Goal: Check status: Check status

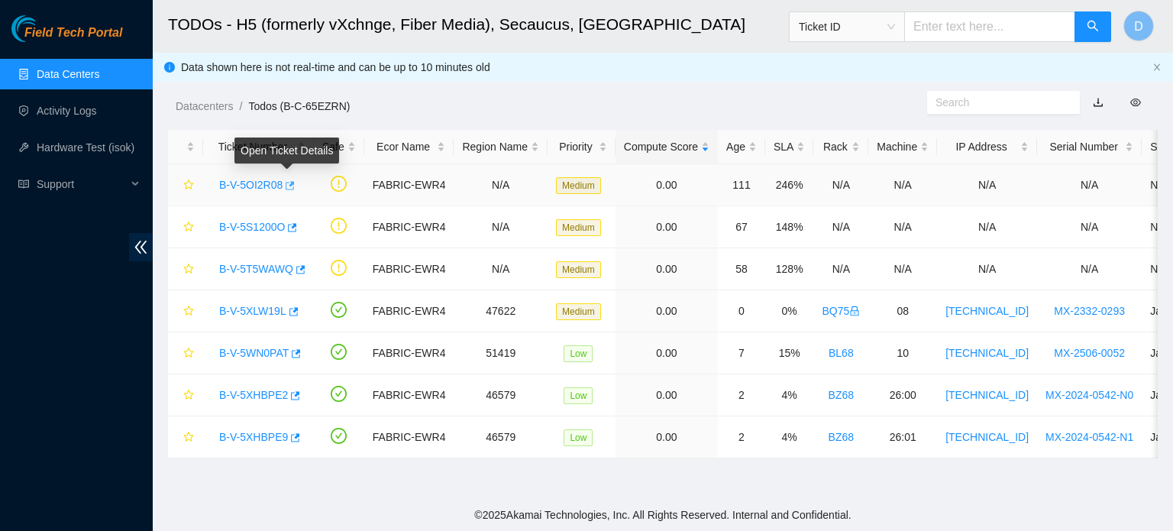
click at [283, 185] on icon "button" at bounding box center [288, 185] width 11 height 11
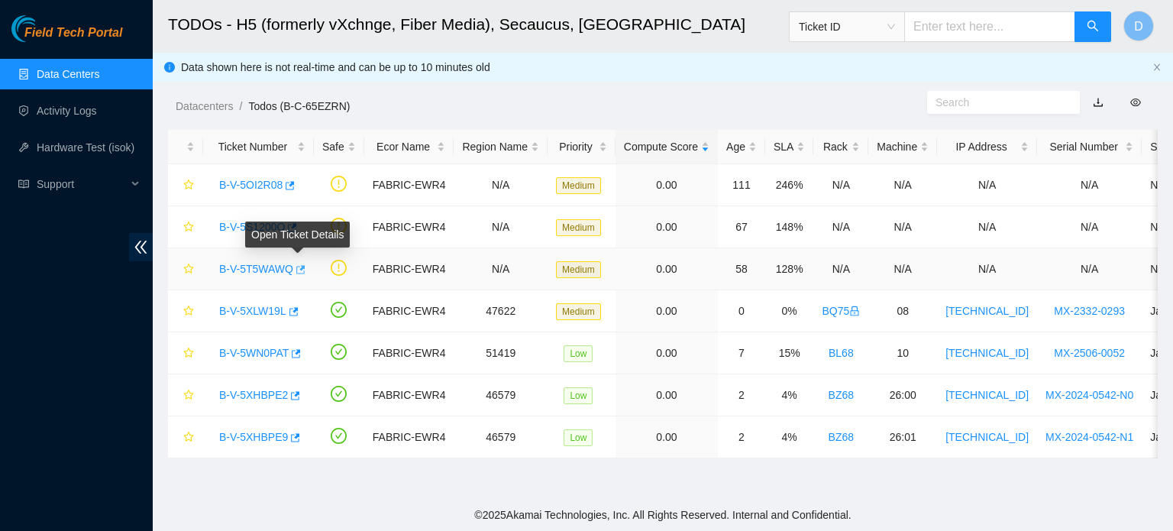
click at [297, 266] on icon "button" at bounding box center [300, 269] width 9 height 8
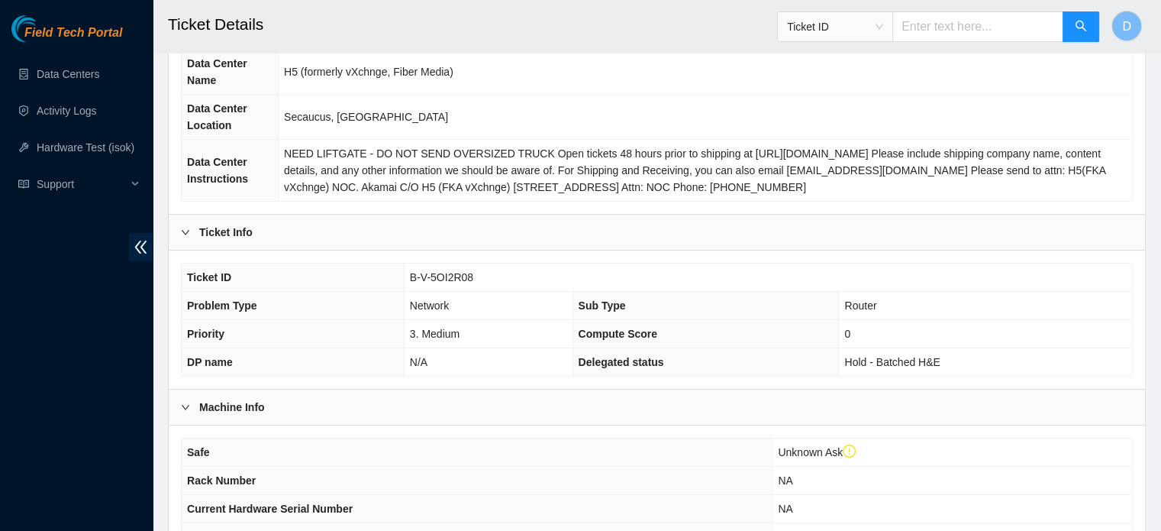
scroll to position [513, 0]
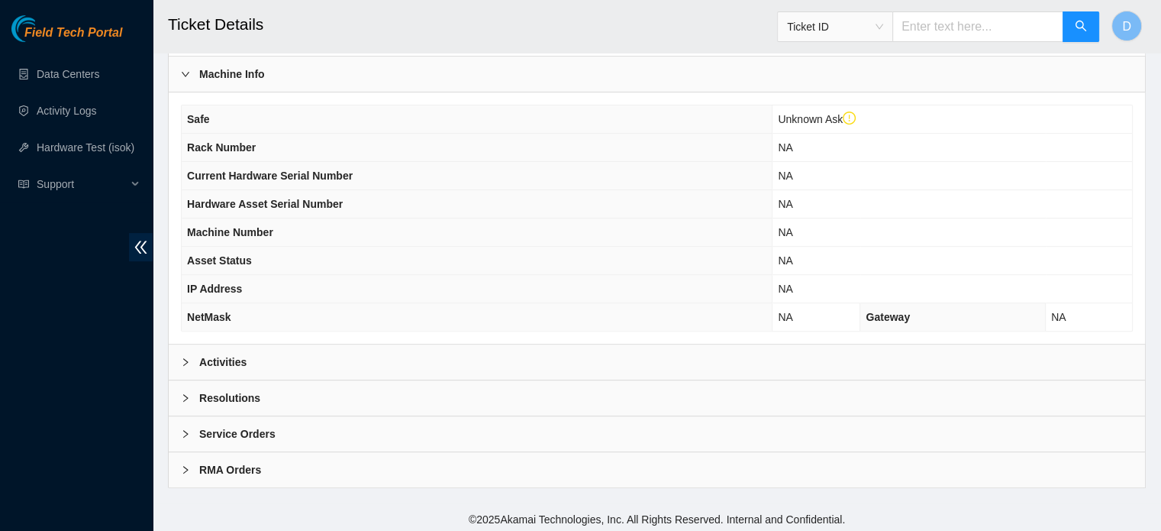
click at [275, 372] on div "Activities" at bounding box center [657, 361] width 976 height 35
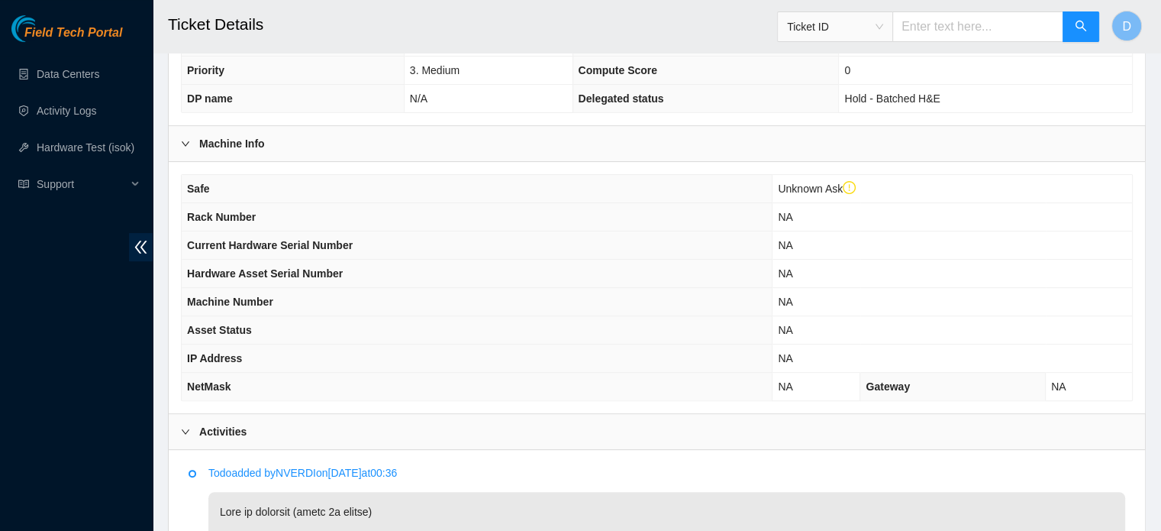
scroll to position [293, 0]
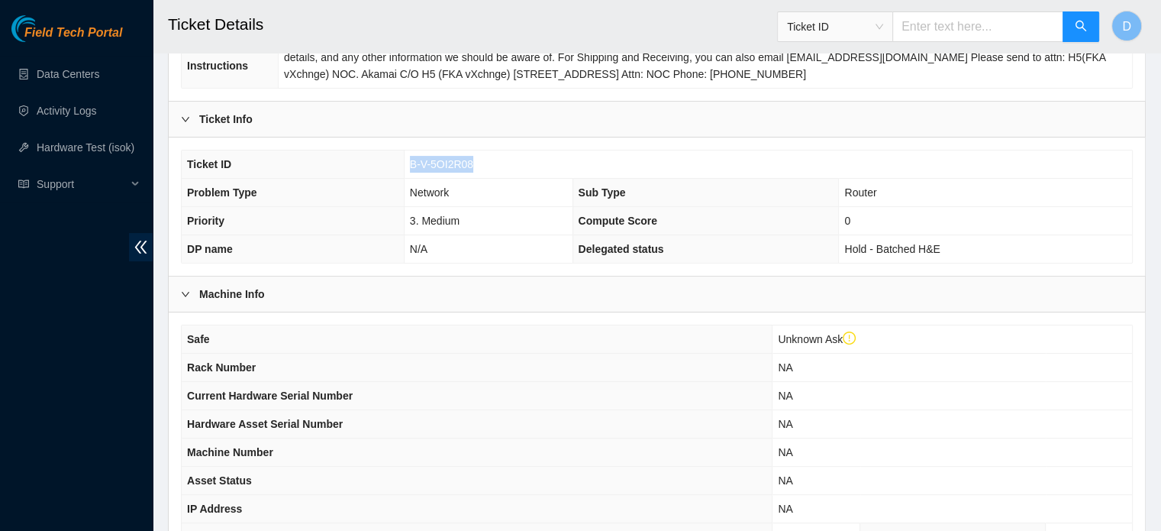
drag, startPoint x: 408, startPoint y: 161, endPoint x: 474, endPoint y: 170, distance: 66.3
click at [474, 170] on td "B-V-5OI2R08" at bounding box center [768, 164] width 728 height 28
copy span "B-V-5OI2R08"
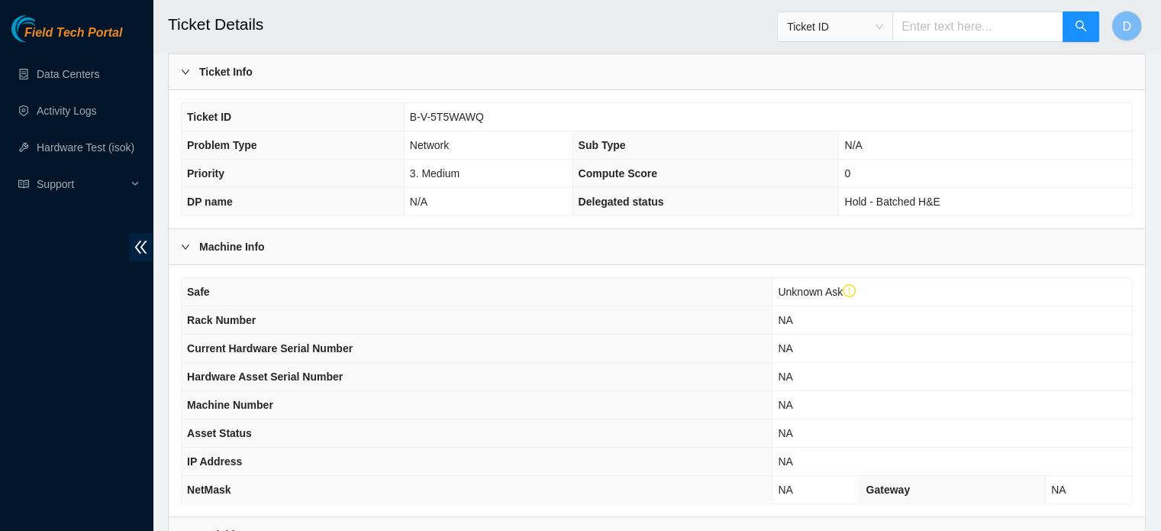
scroll to position [513, 0]
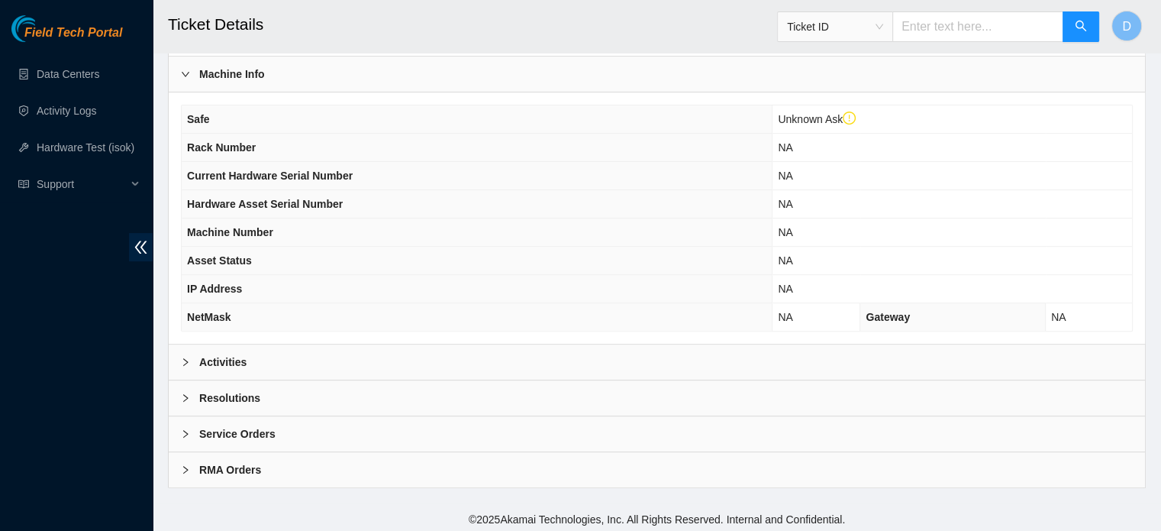
click at [328, 361] on div "Activities" at bounding box center [657, 361] width 976 height 35
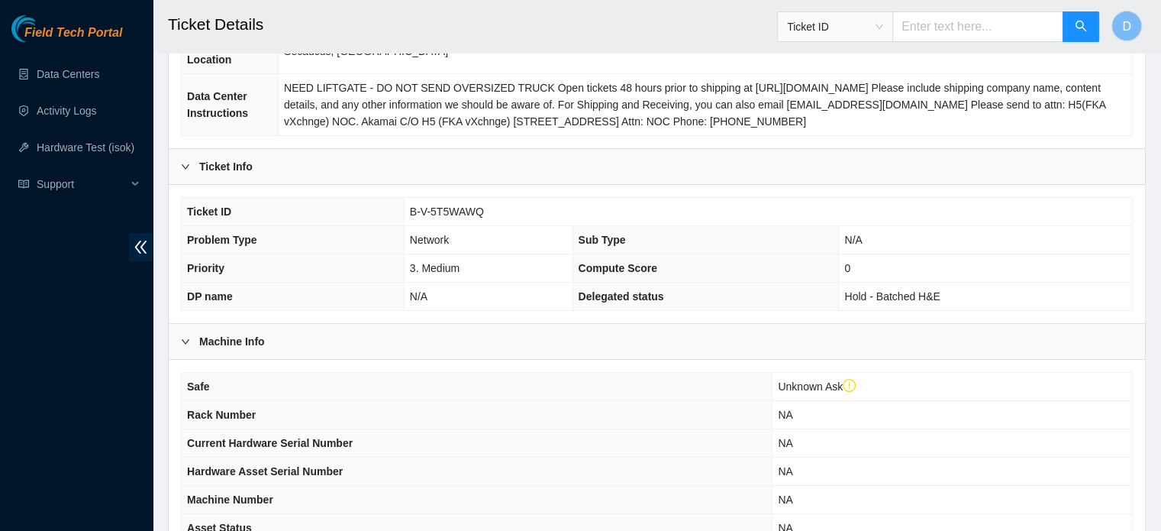
scroll to position [131, 0]
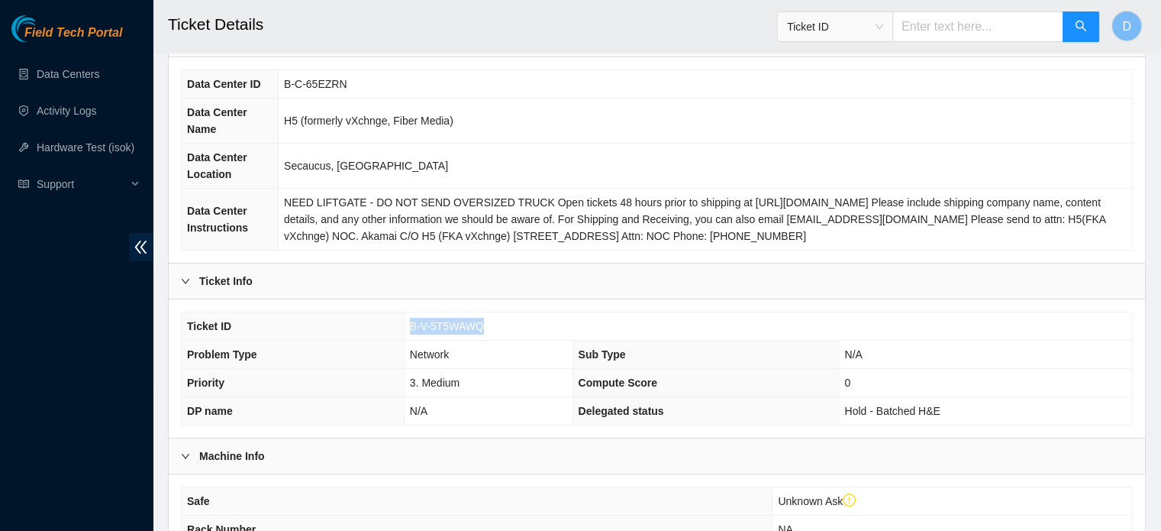
drag, startPoint x: 434, startPoint y: 323, endPoint x: 492, endPoint y: 328, distance: 58.3
click at [492, 328] on tr "Ticket ID B-V-5T5WAWQ" at bounding box center [657, 326] width 950 height 28
copy tr "B-V-5T5WAWQ"
